Goal: Information Seeking & Learning: Learn about a topic

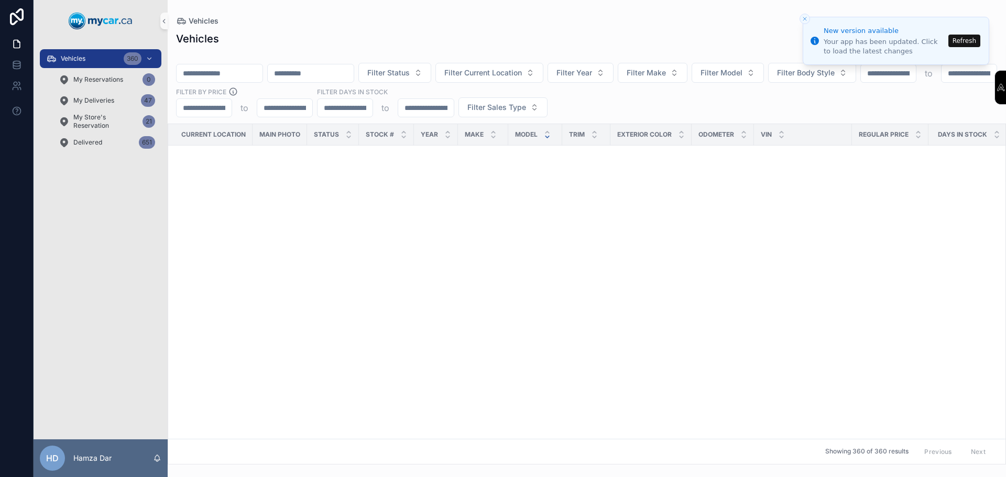
scroll to position [1939, 0]
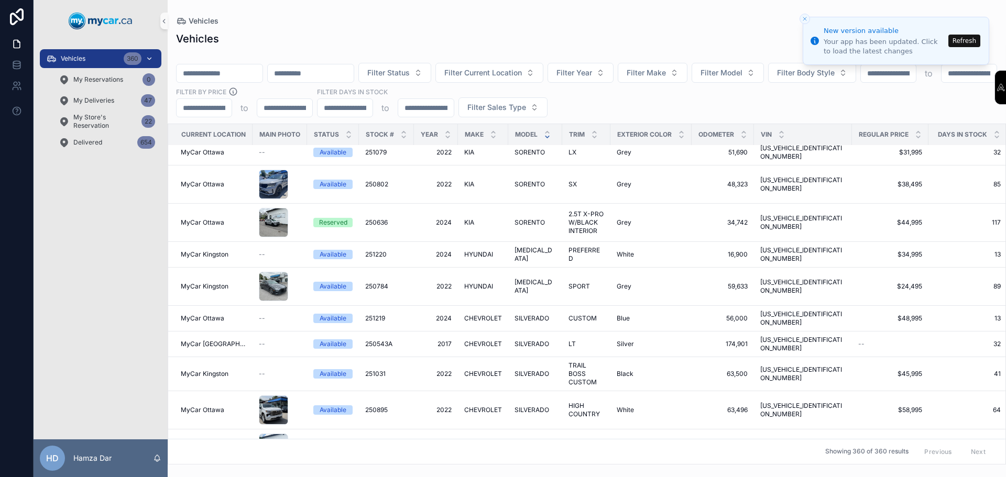
click at [117, 57] on div "Vehicles 360" at bounding box center [100, 58] width 109 height 17
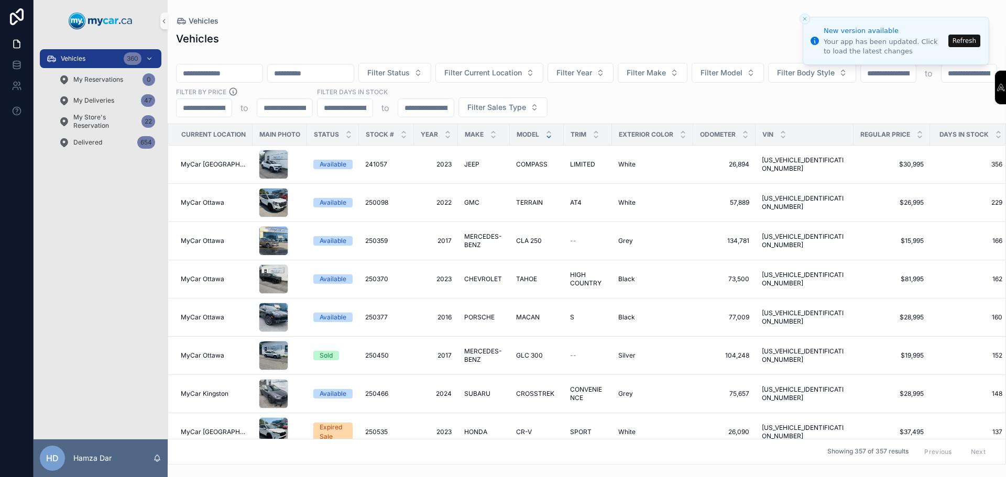
click at [547, 136] on icon "scrollable content" at bounding box center [549, 137] width 4 height 2
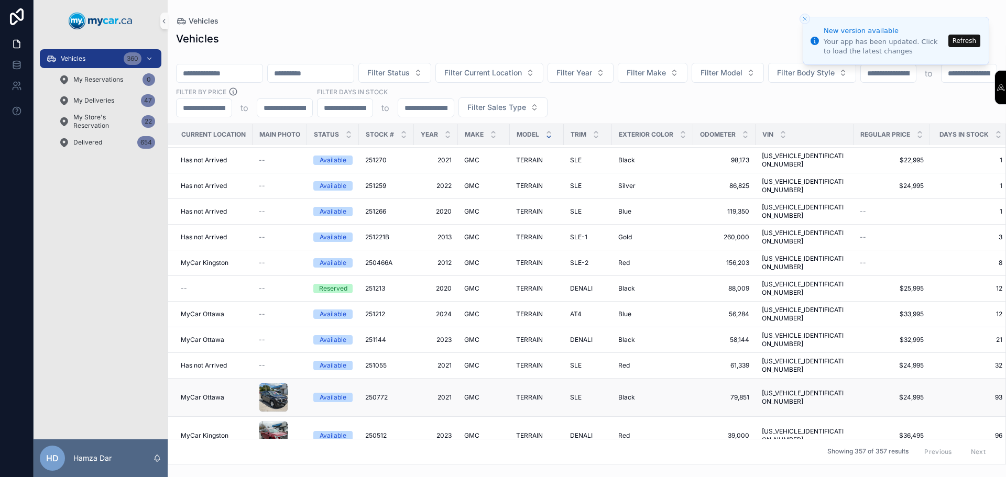
scroll to position [995, 0]
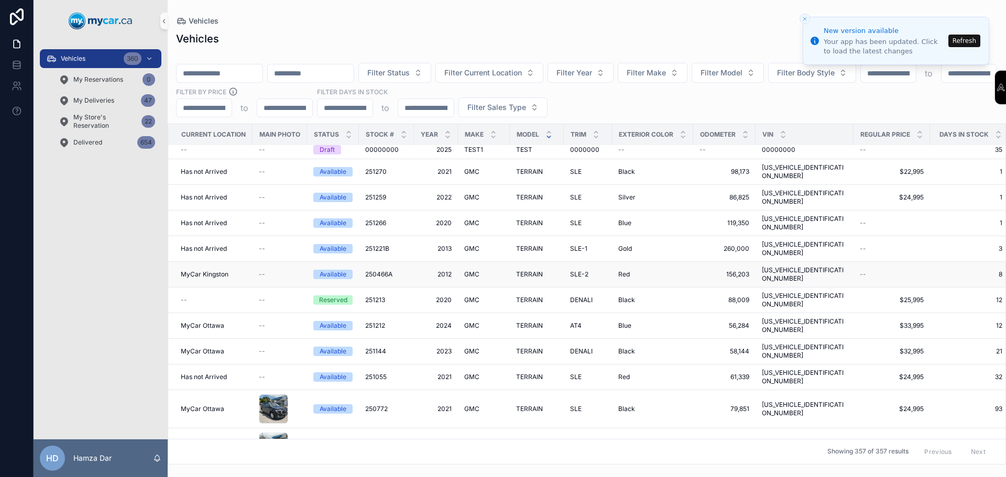
click at [498, 270] on div "GMC GMC" at bounding box center [483, 274] width 39 height 8
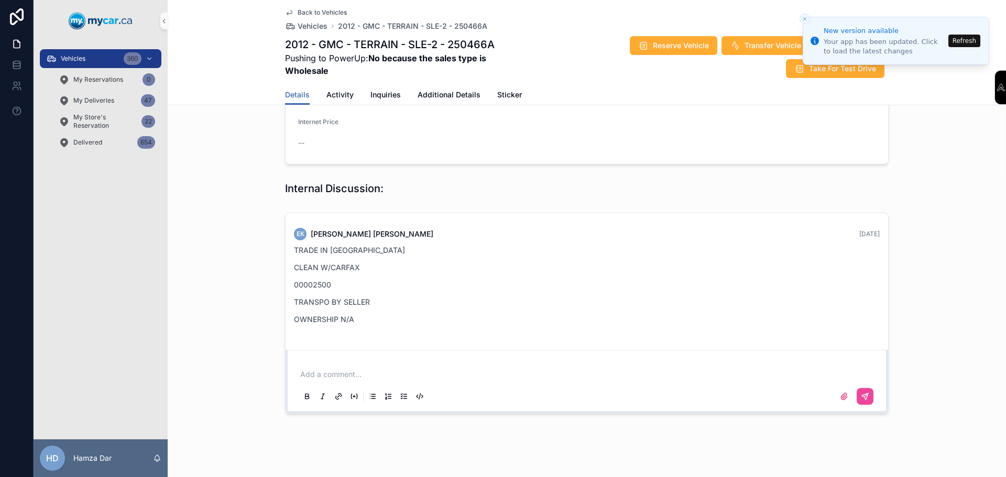
scroll to position [354, 0]
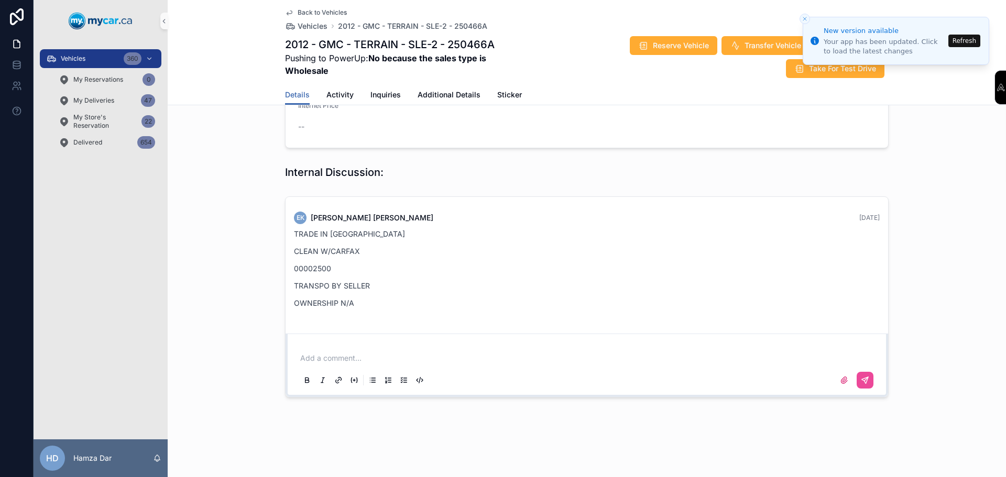
click at [400, 308] on p "OWNERSHIP N/A" at bounding box center [587, 303] width 586 height 11
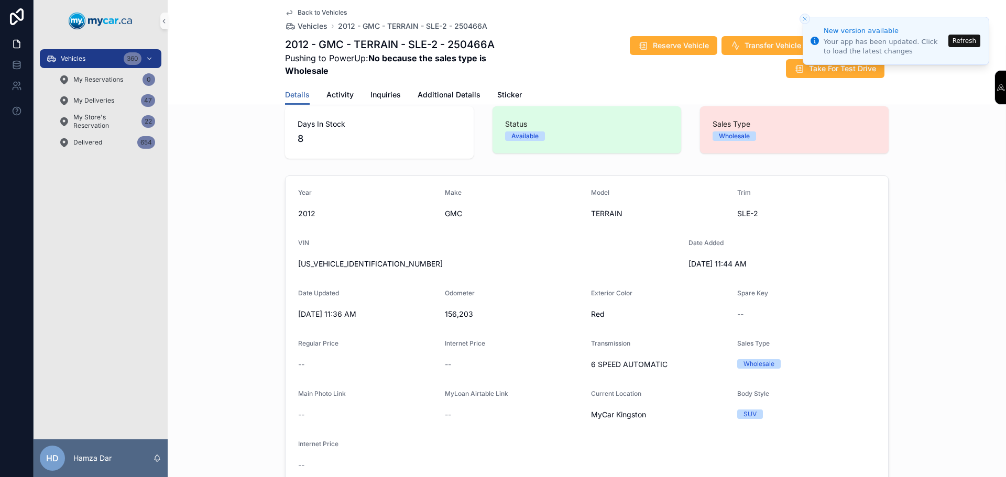
scroll to position [0, 0]
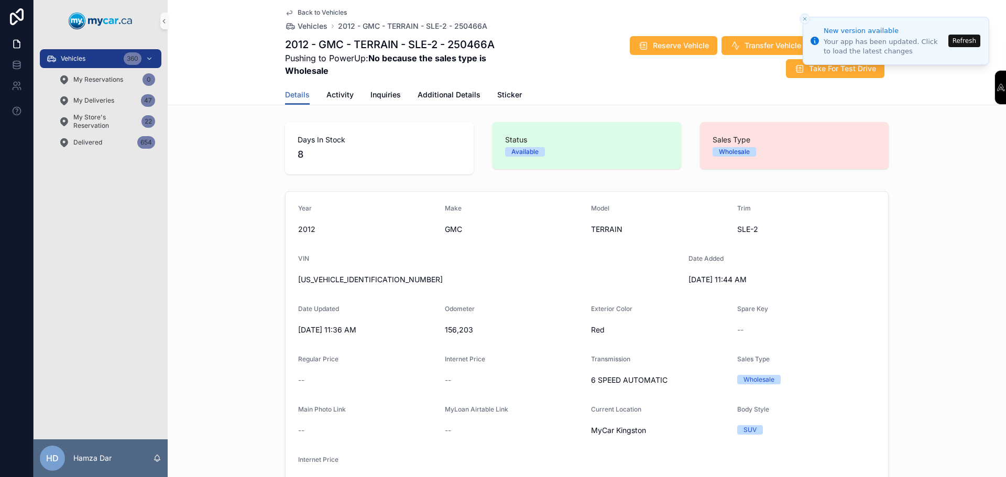
click at [959, 43] on button "Refresh" at bounding box center [964, 41] width 32 height 13
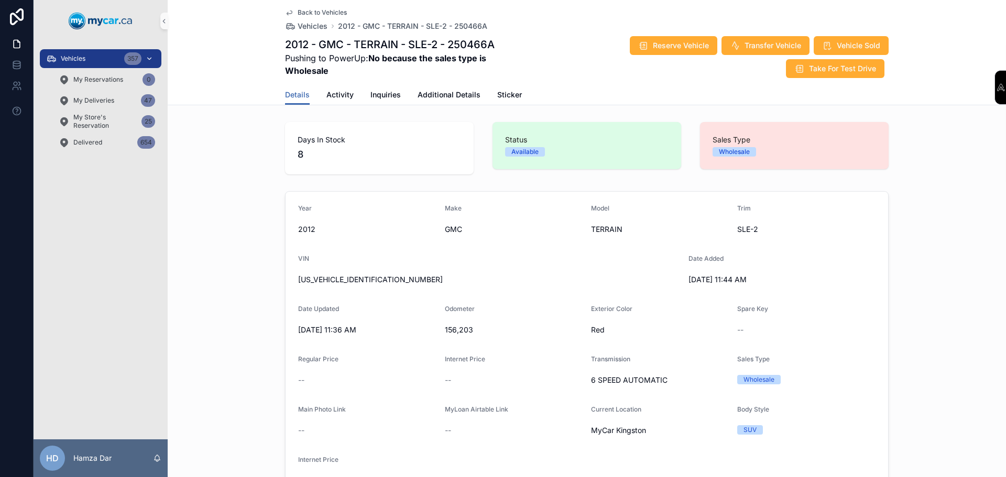
click at [104, 62] on div "Vehicles 357" at bounding box center [100, 58] width 109 height 17
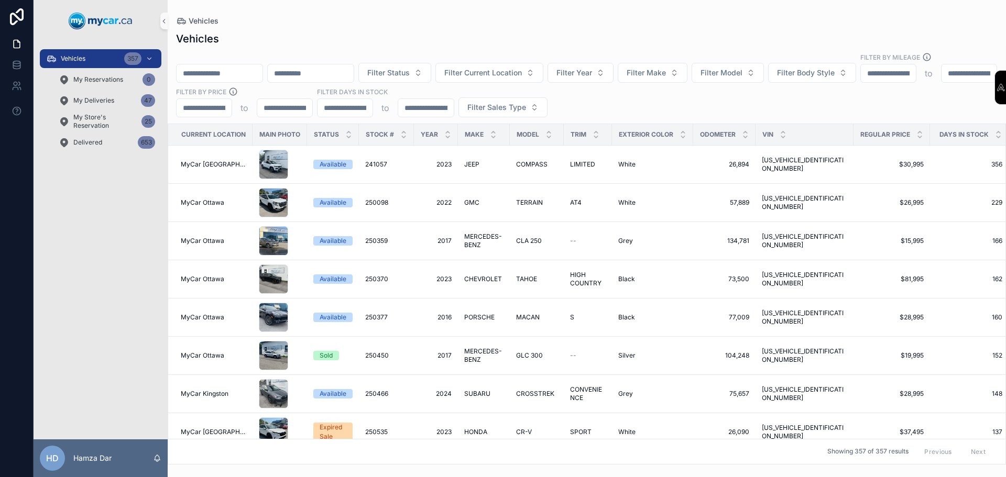
click at [235, 66] on input "scrollable content" at bounding box center [220, 73] width 86 height 15
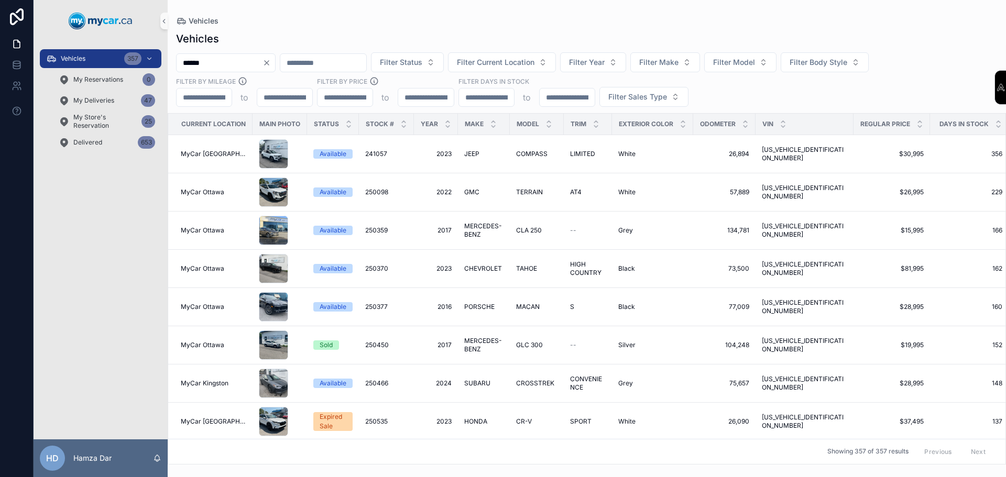
type input "******"
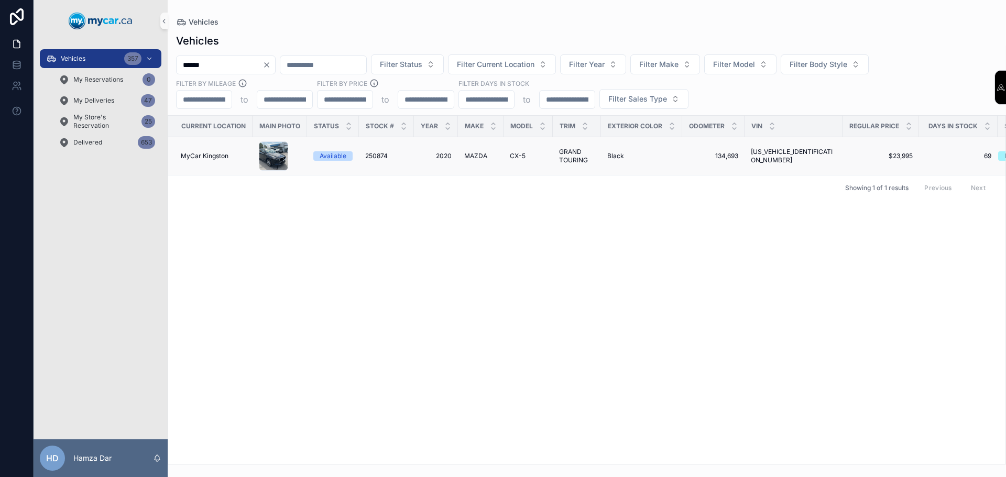
click at [495, 157] on div "MAZDA MAZDA" at bounding box center [480, 156] width 33 height 8
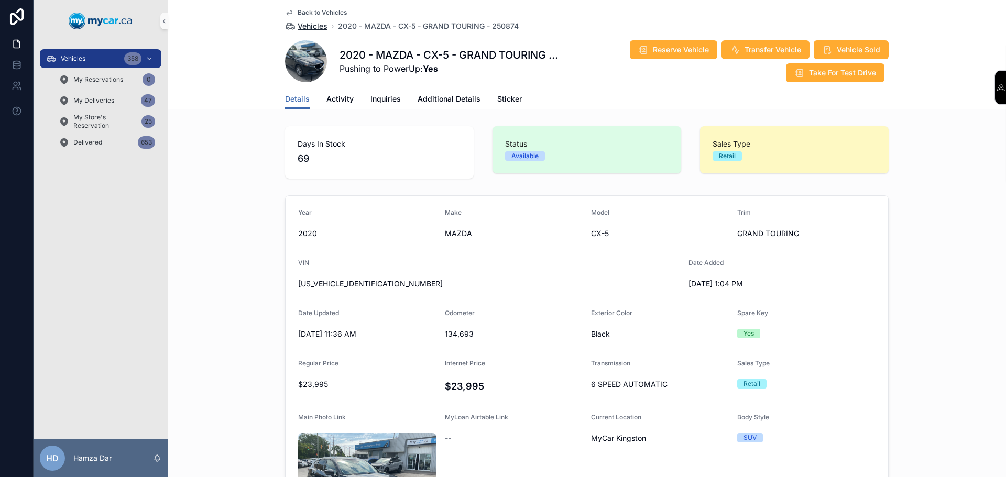
click at [314, 27] on span "Vehicles" at bounding box center [313, 26] width 30 height 10
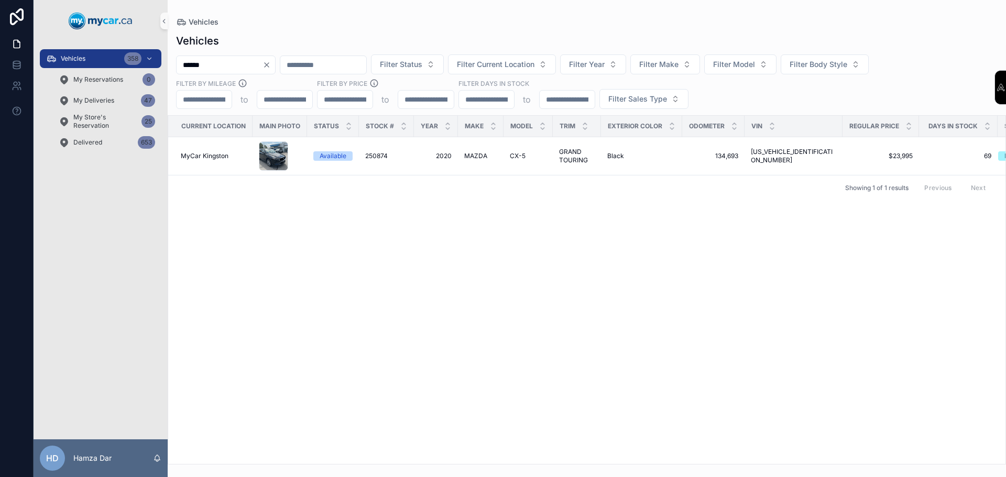
click at [224, 65] on input "******" at bounding box center [220, 65] width 86 height 15
type input "******"
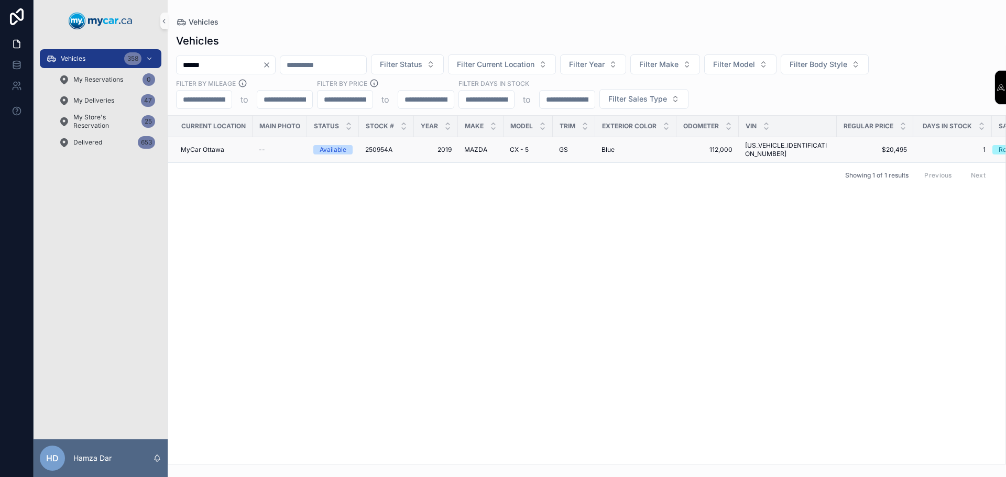
click at [373, 146] on span "250954A" at bounding box center [378, 150] width 27 height 8
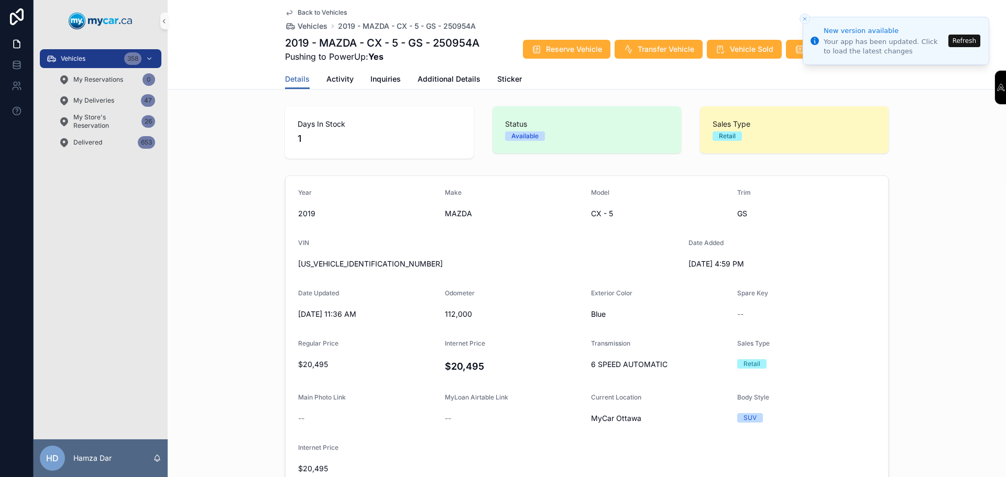
click at [262, 159] on div "Days In Stock 1 Status Available Sales Type Retail" at bounding box center [587, 132] width 838 height 61
click at [324, 13] on span "Back to Vehicles" at bounding box center [322, 12] width 49 height 8
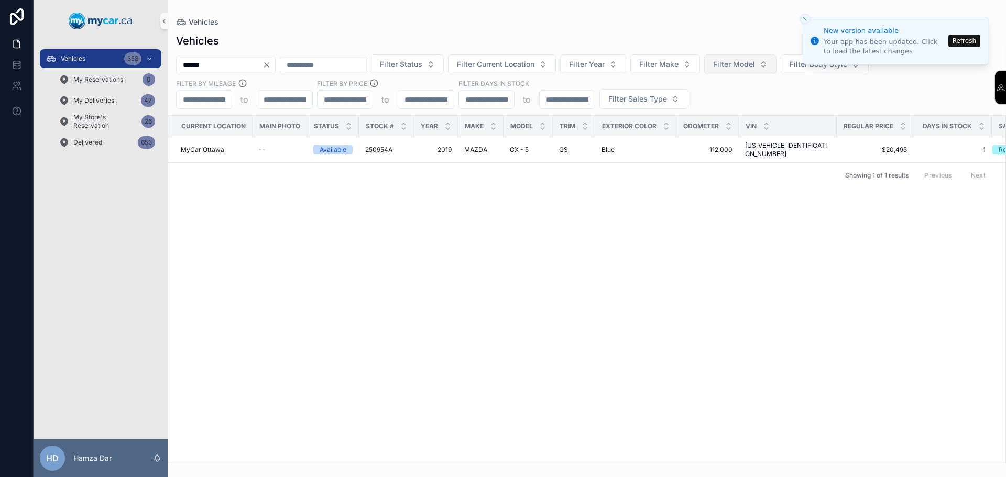
click at [755, 64] on span "Filter Model" at bounding box center [734, 64] width 42 height 10
type input "******"
click at [759, 110] on span "[MEDICAL_DATA]" at bounding box center [765, 107] width 61 height 10
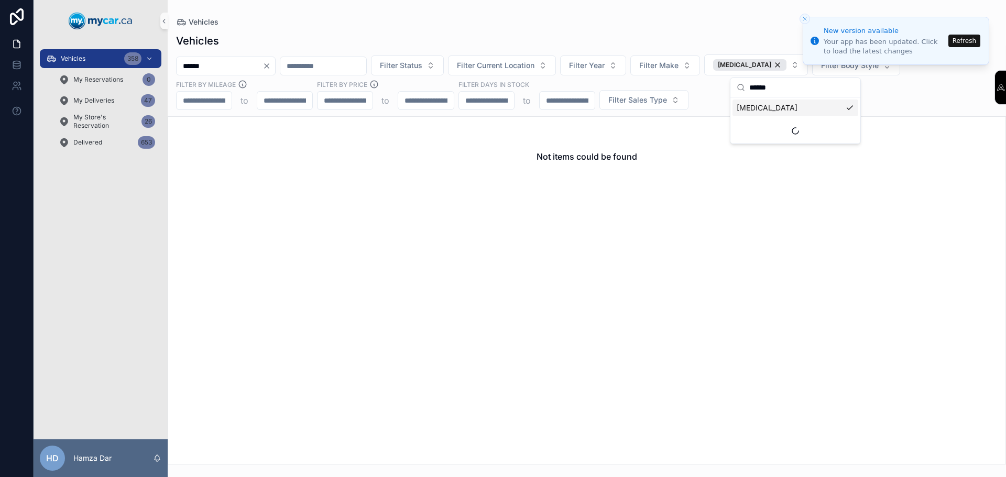
click at [960, 42] on button "Refresh" at bounding box center [964, 41] width 32 height 13
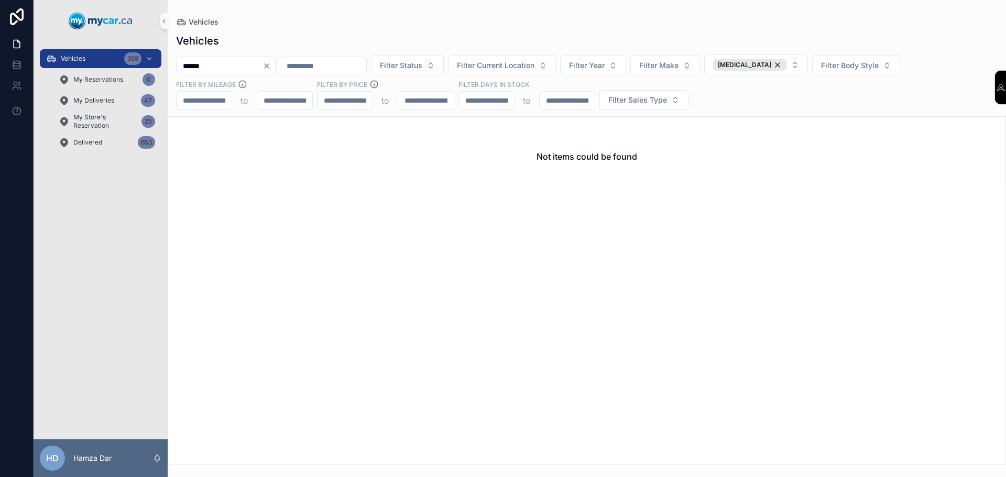
click at [271, 70] on icon "Clear" at bounding box center [266, 66] width 8 height 8
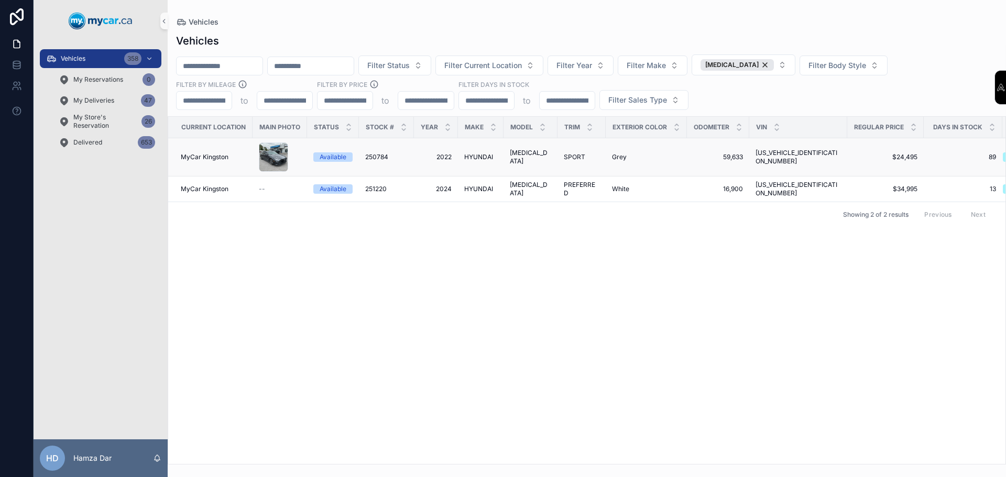
click at [493, 153] on div "HYUNDAI HYUNDAI" at bounding box center [480, 157] width 33 height 8
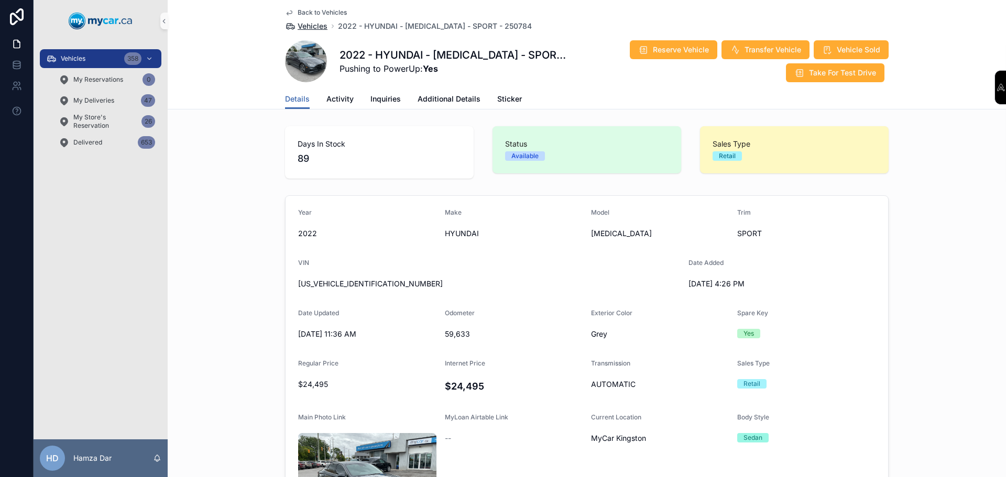
click at [313, 25] on span "Vehicles" at bounding box center [313, 26] width 30 height 10
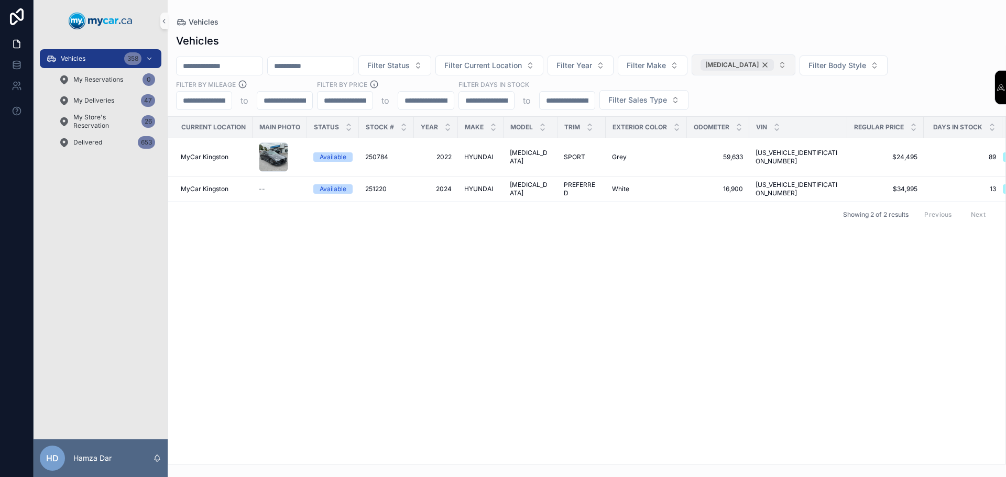
click at [774, 67] on div "[MEDICAL_DATA]" at bounding box center [737, 65] width 73 height 12
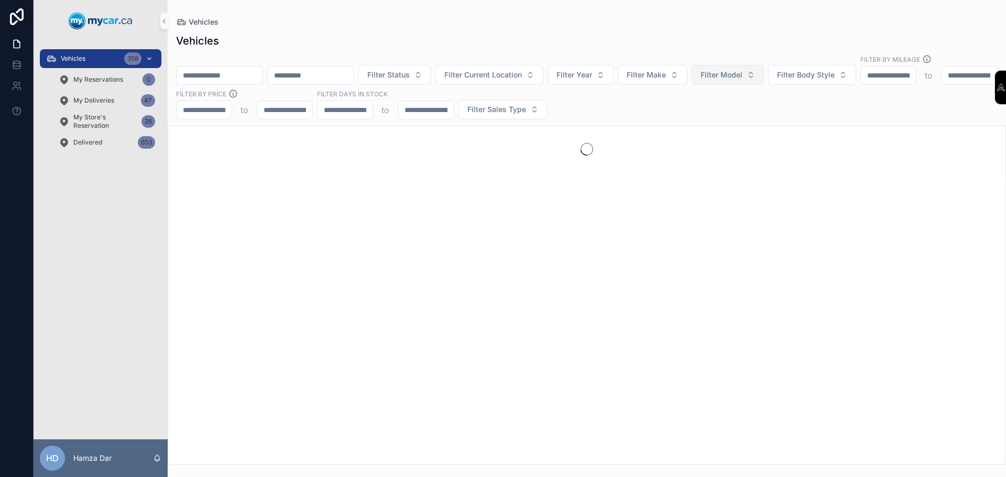
click at [111, 60] on div "Vehicles 358" at bounding box center [100, 58] width 109 height 17
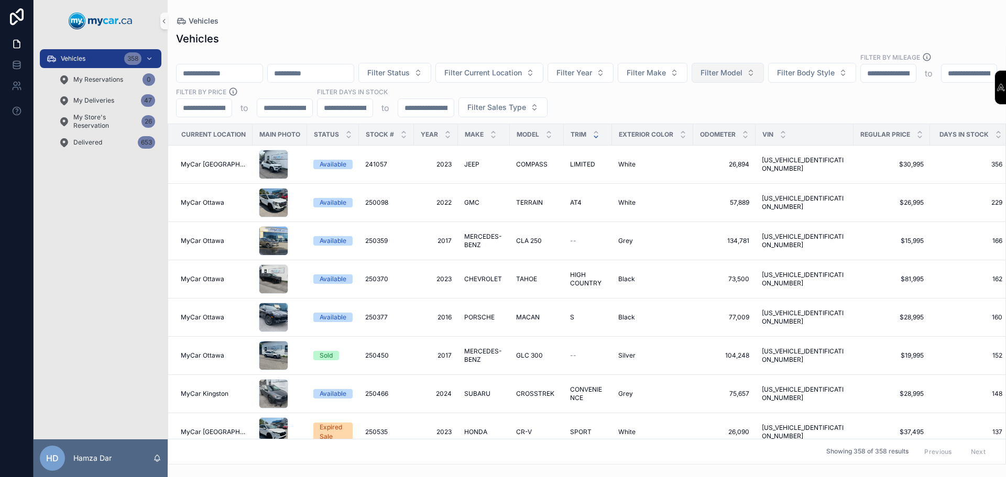
click at [595, 136] on icon "scrollable content" at bounding box center [596, 137] width 4 height 2
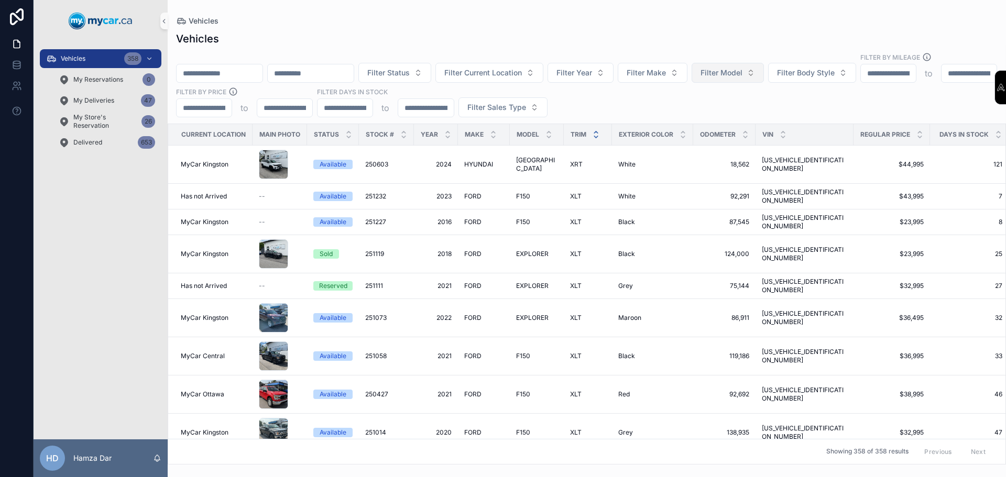
click at [593, 129] on icon "scrollable content" at bounding box center [596, 132] width 7 height 7
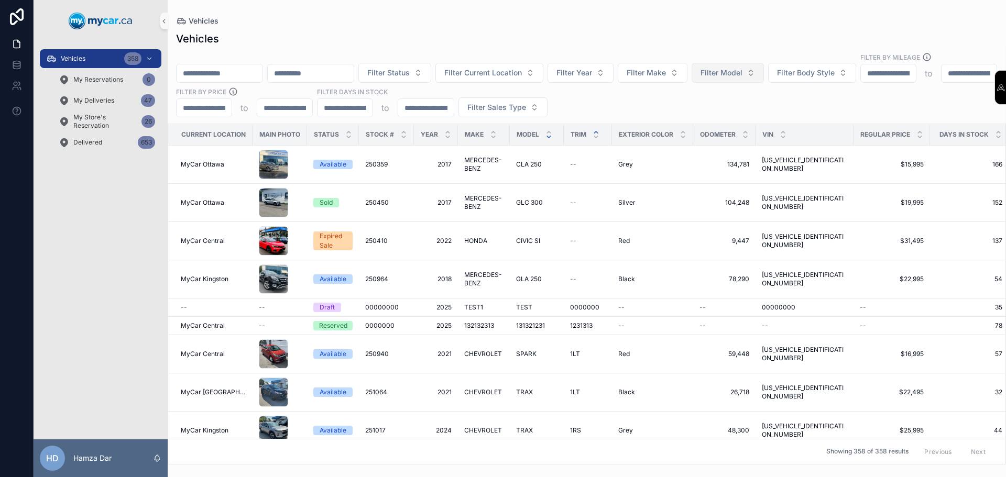
click at [549, 134] on icon "scrollable content" at bounding box center [548, 137] width 7 height 7
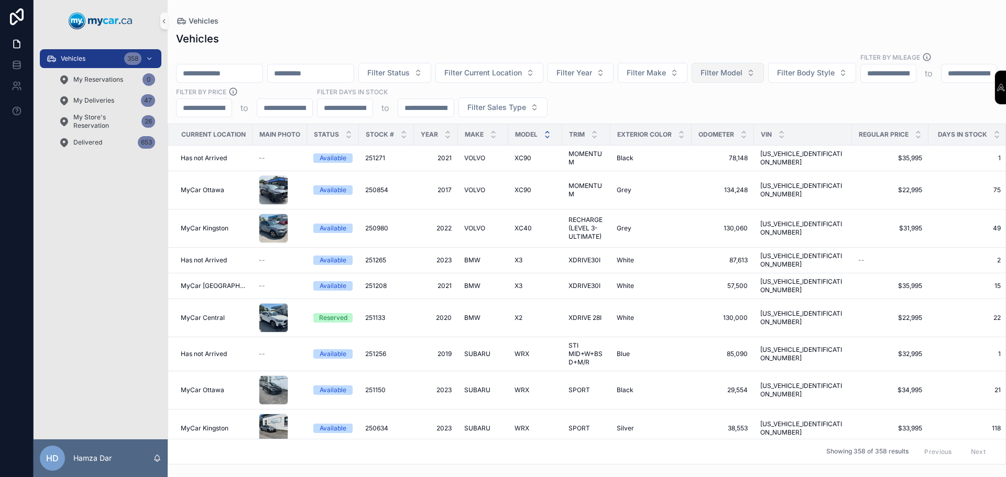
click at [549, 129] on icon "scrollable content" at bounding box center [547, 132] width 7 height 7
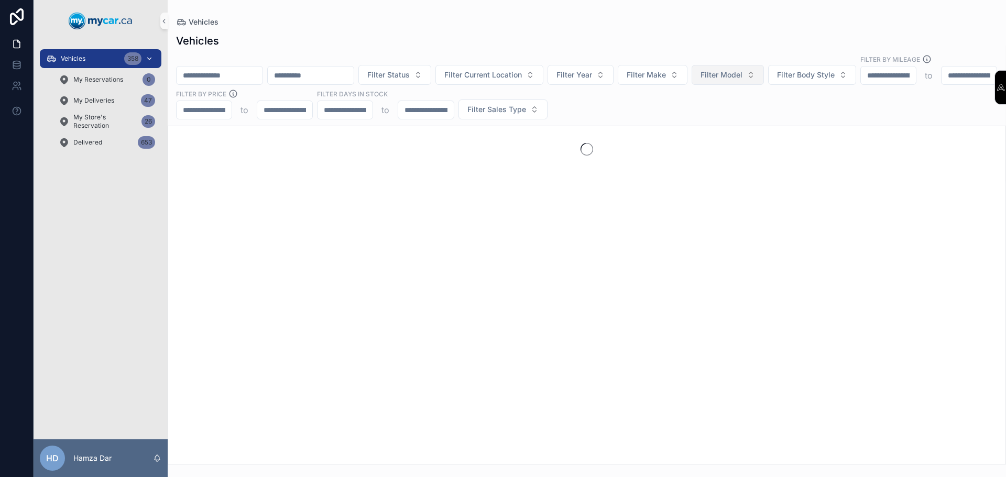
click at [117, 59] on div "Vehicles 358" at bounding box center [100, 58] width 109 height 17
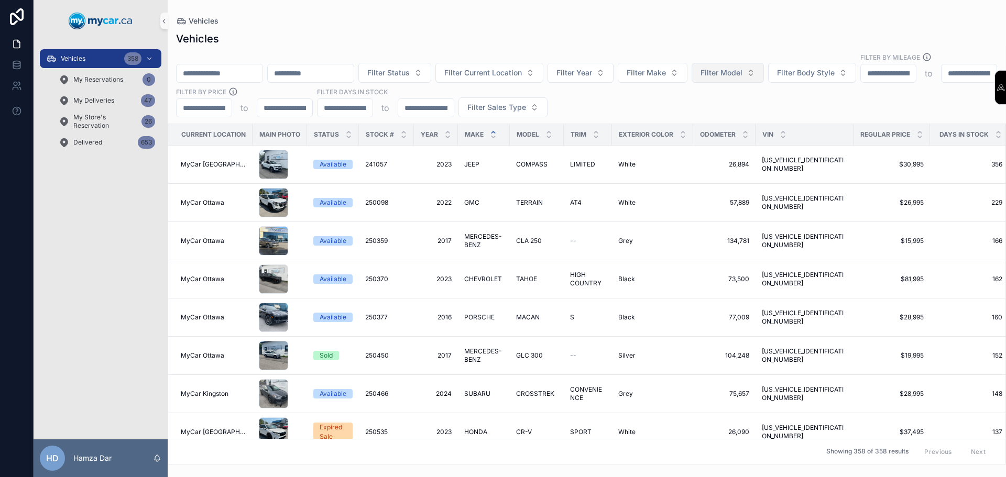
click at [492, 129] on icon "scrollable content" at bounding box center [493, 132] width 7 height 7
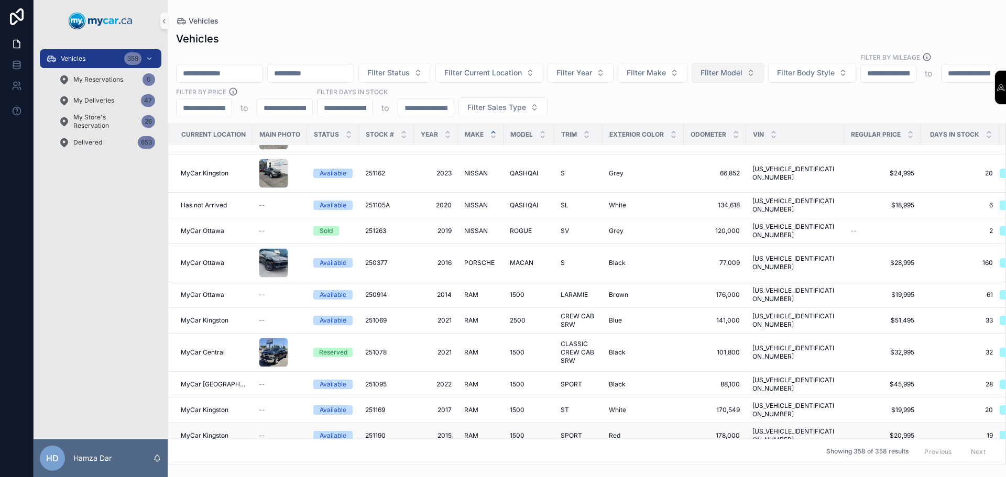
scroll to position [8959, 0]
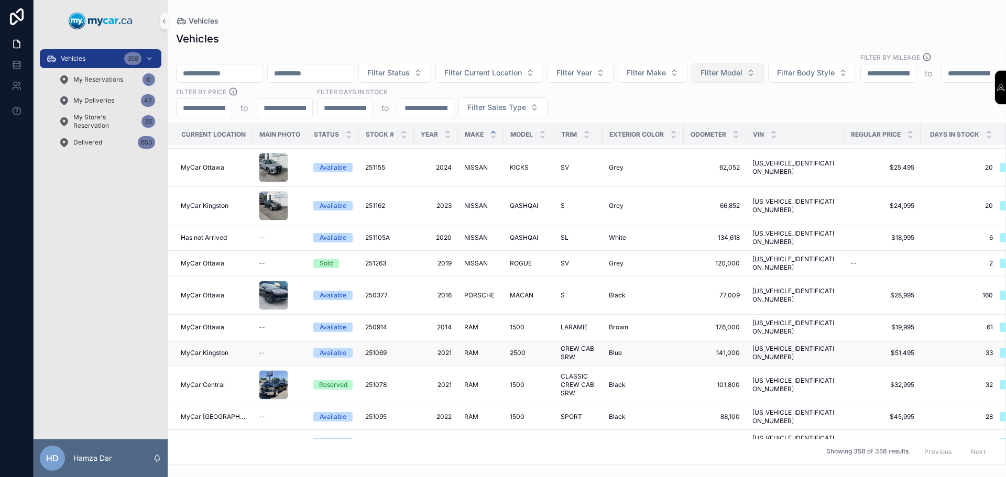
click at [659, 349] on div "Blue Blue" at bounding box center [643, 353] width 69 height 8
